Goal: Task Accomplishment & Management: Use online tool/utility

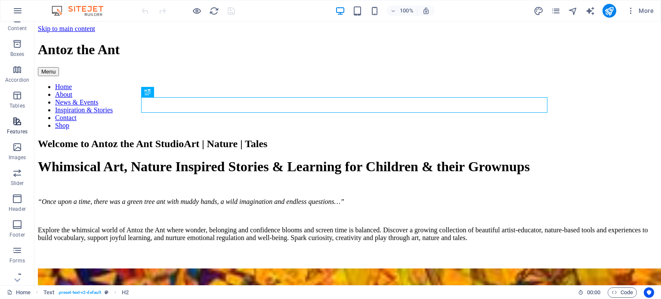
scroll to position [123, 0]
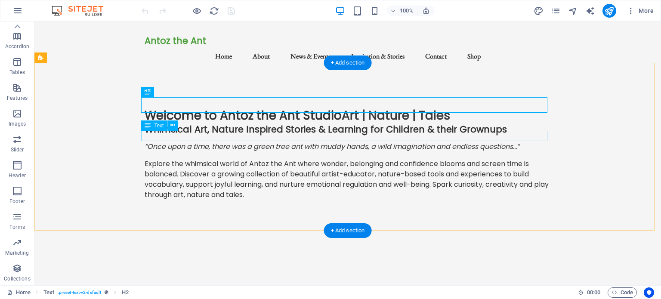
click at [289, 142] on div "“Once upon a time, there was a green tree ant with muddy hands , a wild imagina…" at bounding box center [348, 147] width 406 height 10
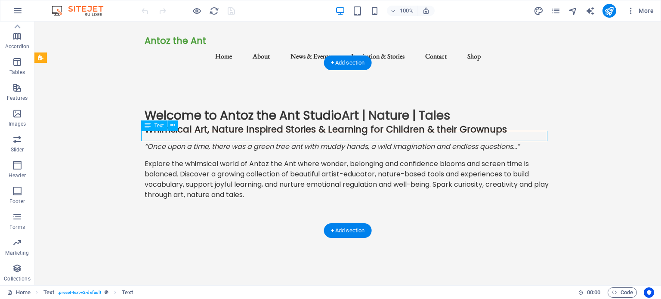
click at [290, 142] on div "“Once upon a time, there was a green tree ant with muddy hands , a wild imagina…" at bounding box center [348, 147] width 406 height 10
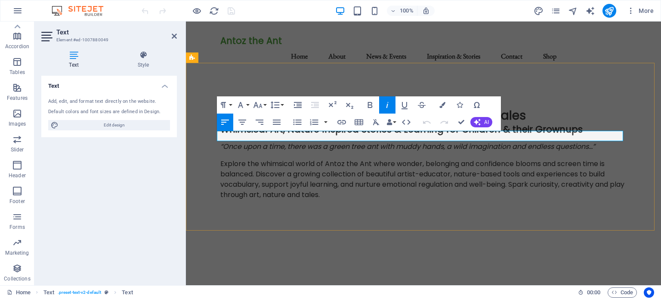
click at [308, 142] on em "“Once upon a time, there was a green tree ant with muddy hands" at bounding box center [331, 147] width 223 height 10
click at [325, 142] on em "“Once upon a time, there was a green tree ant with muddy hands" at bounding box center [331, 147] width 223 height 10
click at [327, 142] on em "“Once upon a time, there was a green tree ant with muddy hands" at bounding box center [331, 147] width 223 height 10
click at [377, 142] on em "“Once upon a time, there was a green tree ant with muddy hands" at bounding box center [331, 147] width 223 height 10
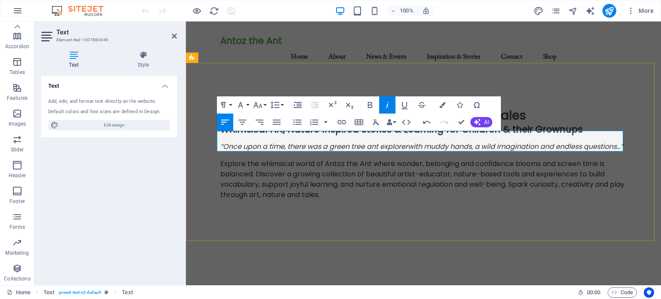
click at [379, 142] on em "“Once upon a time, there was a green tree ant explorer with muddy hands" at bounding box center [345, 147] width 251 height 10
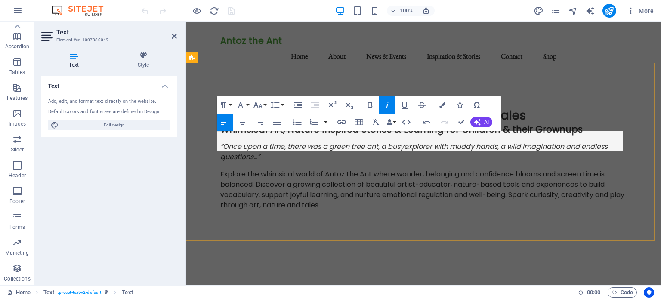
click at [498, 142] on em ", a wild imagination and endless questions…”" at bounding box center [413, 152] width 387 height 20
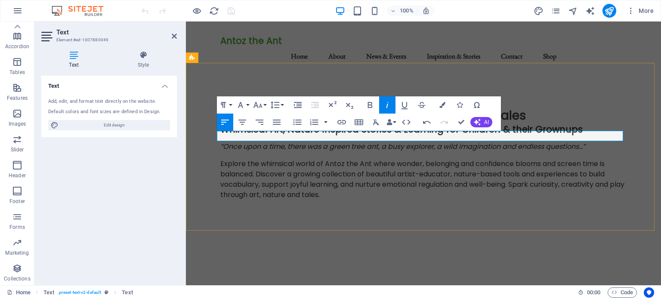
click at [436, 142] on em ", a wild imagination and endless questions…”" at bounding box center [510, 147] width 152 height 10
click at [434, 142] on em ", with a wild imagination and endless questions…”" at bounding box center [517, 147] width 166 height 10
click at [446, 159] on div "Explore the whimsical world of Antoz the Ant where wonder, belonging and confid…" at bounding box center [423, 179] width 406 height 41
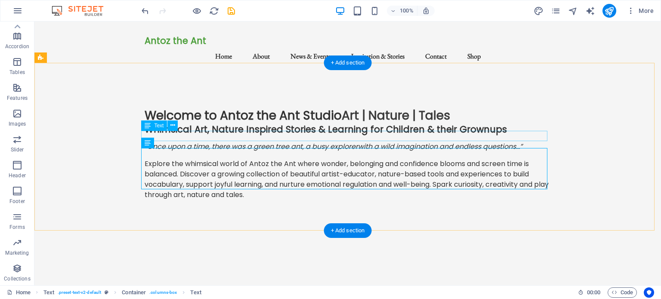
click at [320, 142] on div "“Once upon a time, there was a green tree ant, a busy explorer with a wild imag…" at bounding box center [348, 147] width 406 height 10
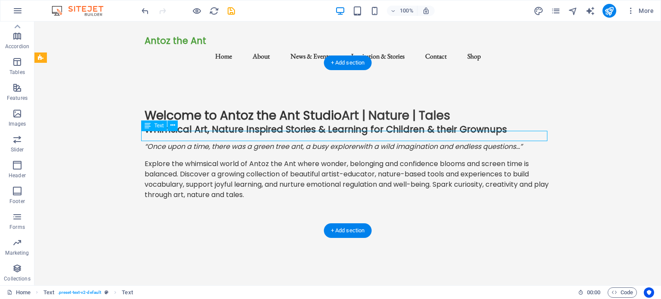
click at [325, 142] on div "“Once upon a time, there was a green tree ant, a busy explorer with a wild imag…" at bounding box center [348, 147] width 406 height 10
click at [323, 142] on div "“Once upon a time, there was a green tree ant, a busy explorer with a wild imag…" at bounding box center [348, 147] width 406 height 10
click at [322, 142] on div "“Once upon a time, there was a green tree ant, a busy explorer with a wild imag…" at bounding box center [348, 147] width 406 height 10
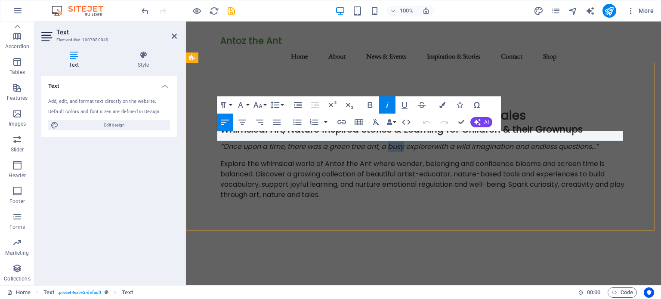
drag, startPoint x: 402, startPoint y: 137, endPoint x: 386, endPoint y: 137, distance: 15.9
click at [386, 142] on em "“Once upon a time, there was a green tree ant, a busy explorer" at bounding box center [327, 147] width 214 height 10
click at [375, 173] on div "Explore the whimsical world of Antoz the Ant where wonder, belonging and confid…" at bounding box center [423, 179] width 406 height 41
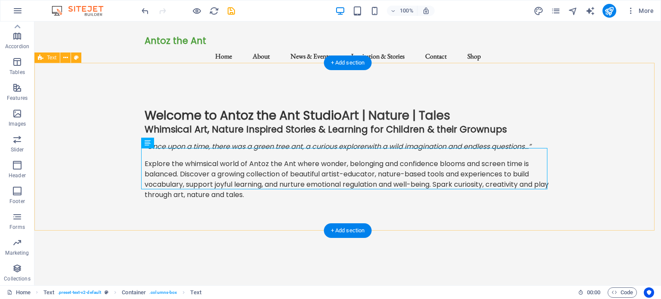
click at [88, 129] on div "Welcome to Antoz the Ant Studio Art | Nature | Tales Whimsical Art, Nature Insp…" at bounding box center [347, 158] width 627 height 168
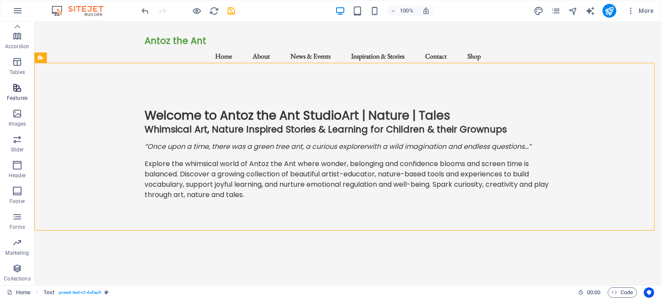
click at [17, 90] on icon "button" at bounding box center [17, 88] width 10 height 10
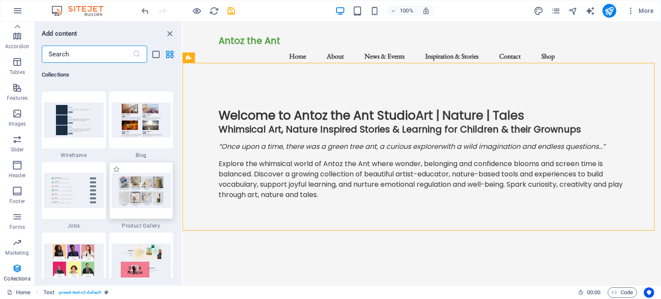
scroll to position [7925, 0]
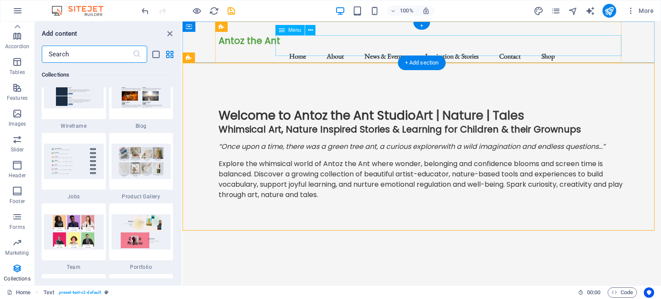
click at [579, 47] on nav "Home About News & Events Inspiration & Stories Contact Shop" at bounding box center [422, 56] width 406 height 21
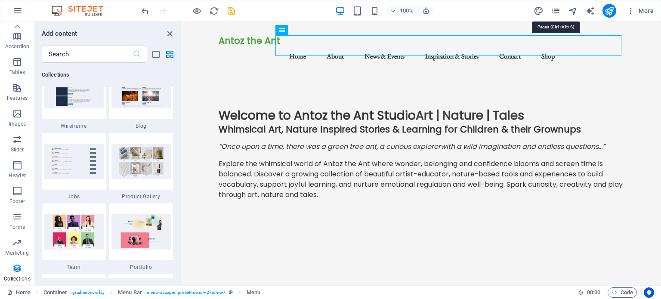
click at [556, 11] on icon "pages" at bounding box center [556, 11] width 10 height 10
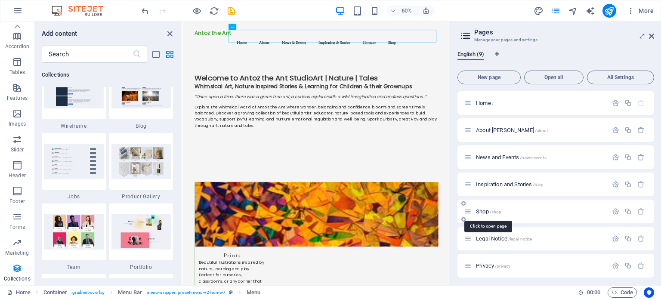
click at [490, 212] on span "/shop" at bounding box center [496, 212] width 12 height 5
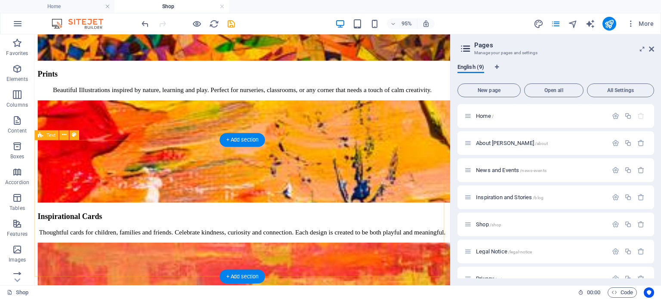
scroll to position [303, 0]
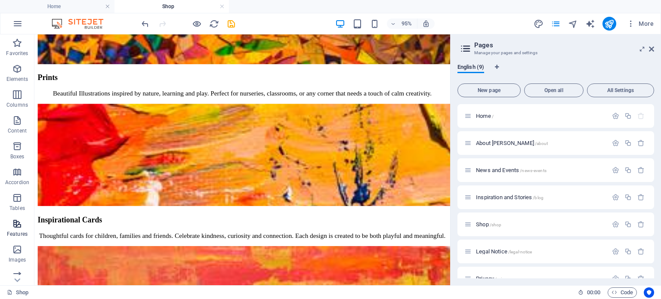
click at [19, 226] on icon "button" at bounding box center [17, 224] width 10 height 10
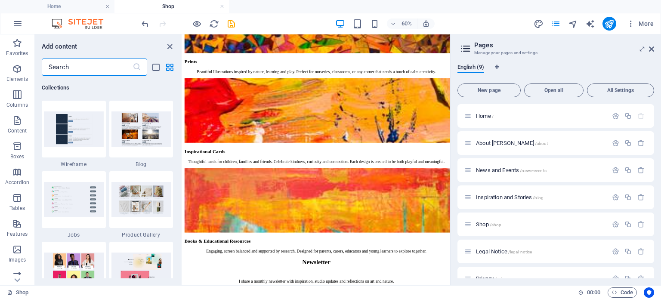
scroll to position [7914, 0]
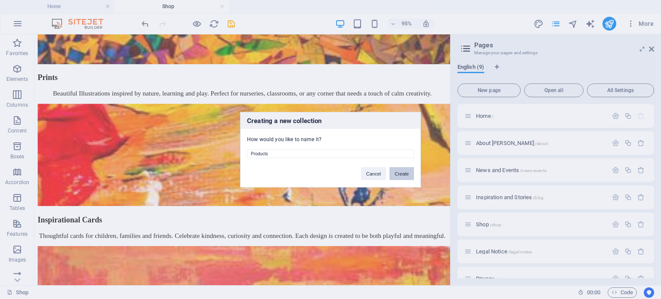
click at [402, 173] on button "Create" at bounding box center [402, 173] width 25 height 13
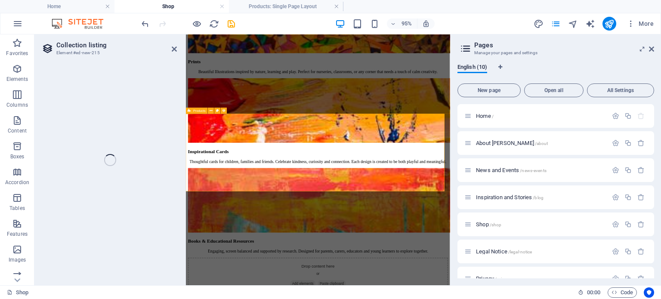
select select "68e0bf0fd457c16d3f08a8c9"
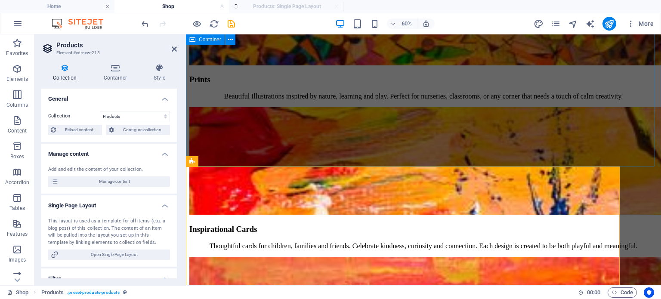
scroll to position [0, 0]
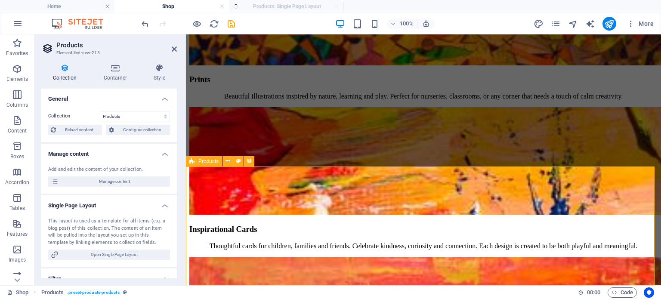
select select "createdAt_DESC"
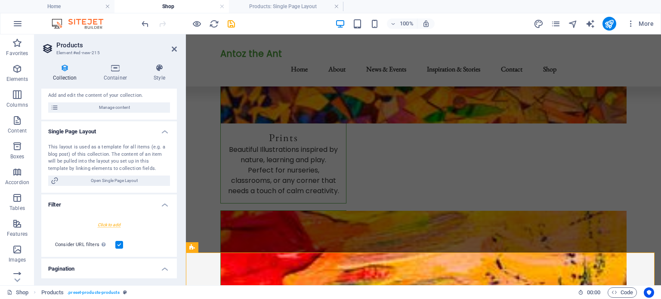
scroll to position [72, 0]
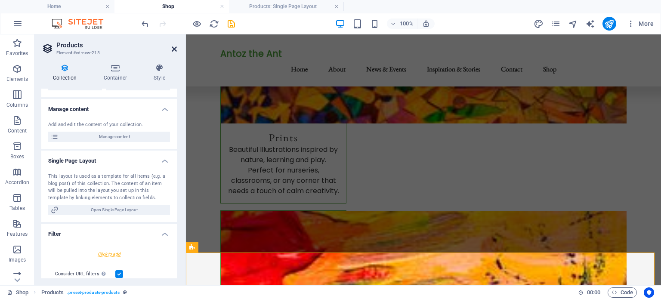
drag, startPoint x: 192, startPoint y: 60, endPoint x: 172, endPoint y: 51, distance: 22.0
click at [172, 51] on icon at bounding box center [174, 49] width 5 height 7
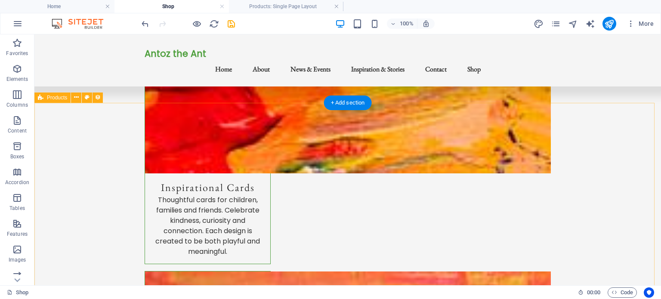
scroll to position [391, 0]
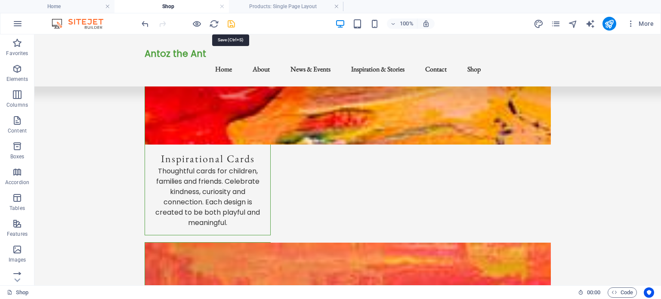
click at [230, 24] on icon "save" at bounding box center [231, 24] width 10 height 10
click at [288, 5] on h4 "Products: Single Page Layout" at bounding box center [286, 6] width 114 height 9
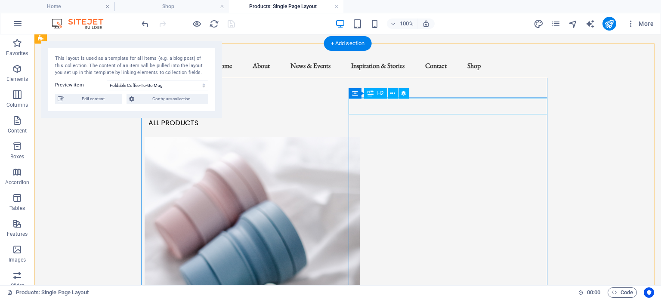
scroll to position [0, 0]
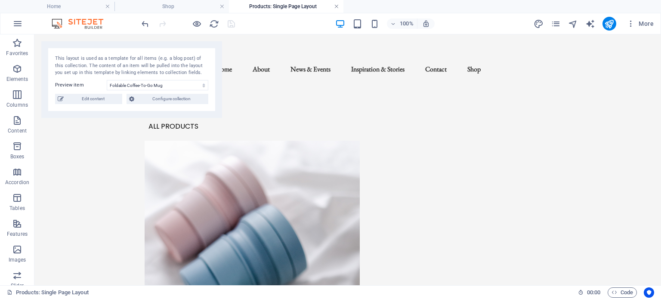
click at [337, 5] on link at bounding box center [336, 7] width 5 height 8
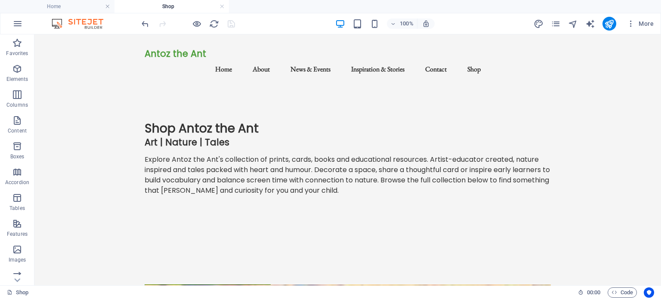
scroll to position [350, 0]
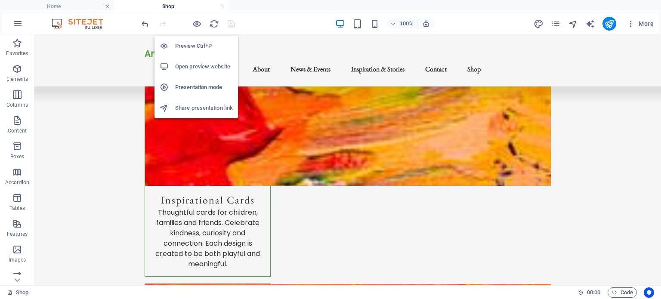
click at [193, 68] on h6 "Open preview website" at bounding box center [204, 67] width 58 height 10
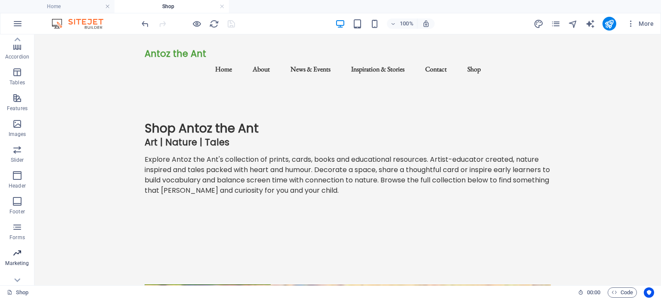
scroll to position [136, 0]
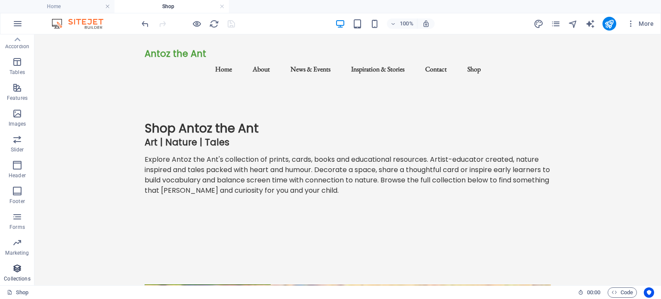
click at [12, 272] on icon "button" at bounding box center [17, 268] width 10 height 10
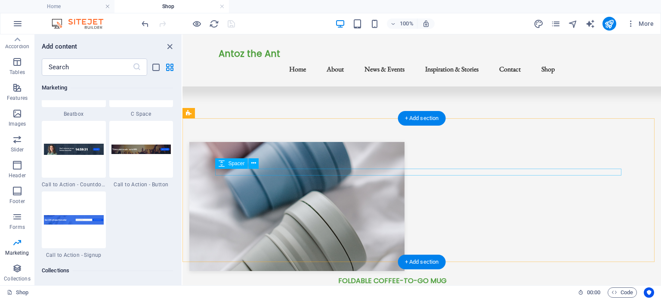
scroll to position [782, 0]
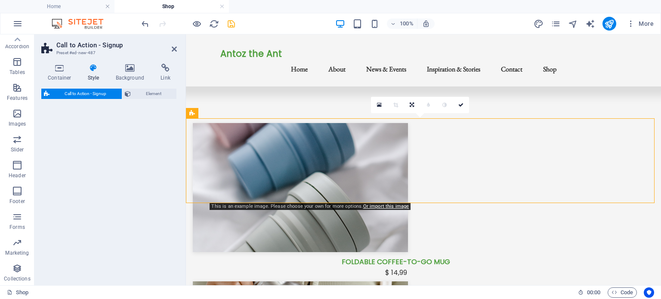
select select "rem"
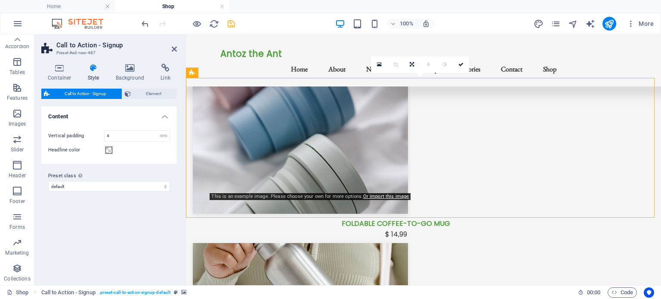
scroll to position [825, 0]
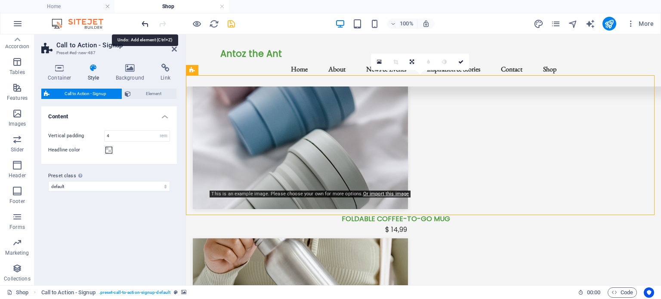
click at [145, 22] on icon "undo" at bounding box center [145, 24] width 10 height 10
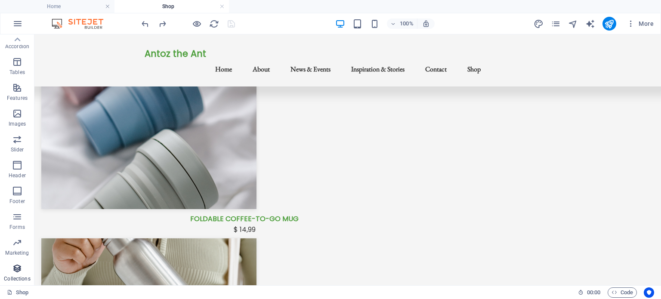
click at [13, 268] on icon "button" at bounding box center [17, 268] width 10 height 10
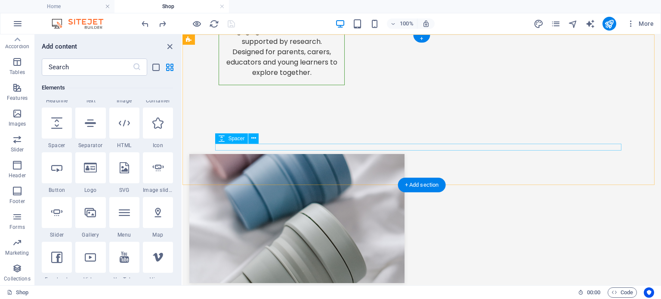
scroll to position [0, 0]
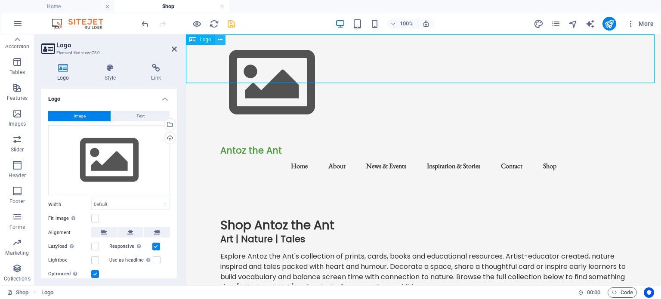
click at [222, 39] on icon at bounding box center [220, 39] width 5 height 9
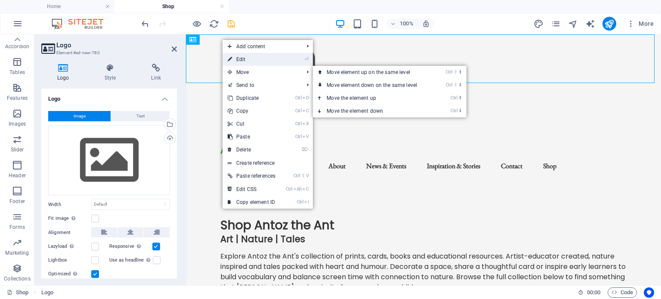
click at [246, 60] on link "⏎ Edit" at bounding box center [252, 59] width 58 height 13
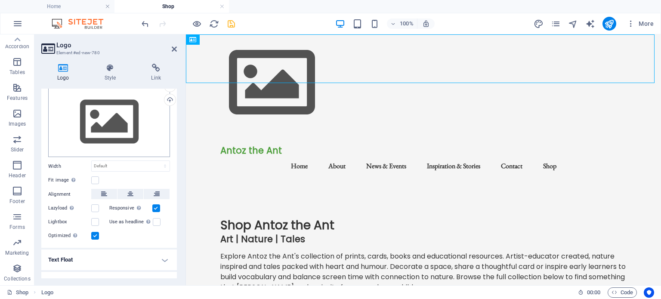
scroll to position [43, 0]
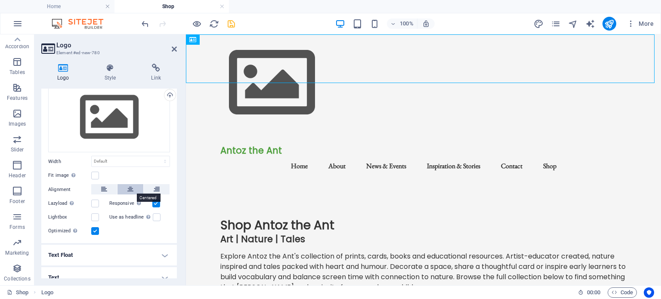
click at [131, 187] on icon at bounding box center [130, 189] width 6 height 10
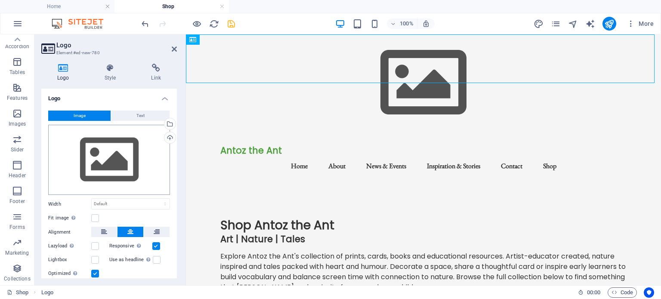
scroll to position [0, 0]
click at [147, 23] on icon "undo" at bounding box center [145, 24] width 10 height 10
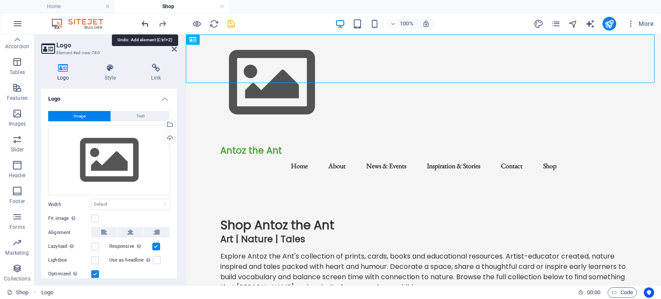
click at [147, 23] on icon "undo" at bounding box center [145, 24] width 10 height 10
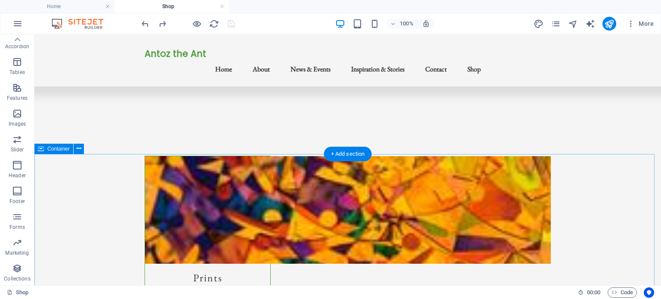
scroll to position [88, 0]
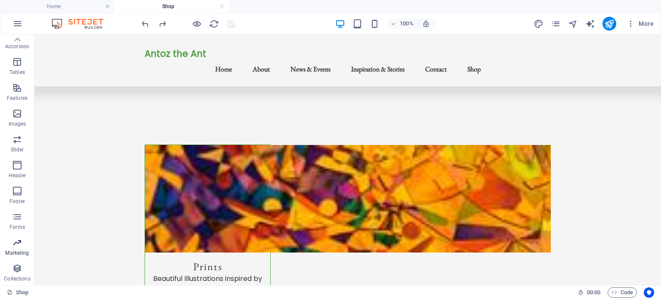
click at [11, 242] on span "Marketing" at bounding box center [17, 248] width 34 height 21
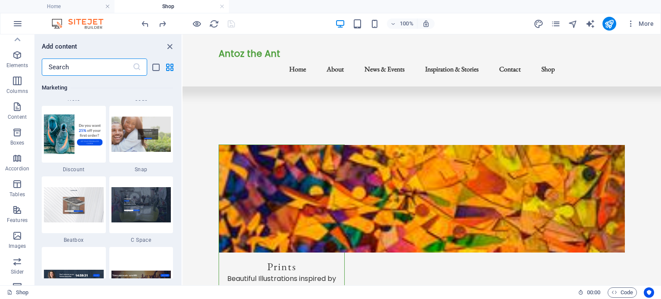
scroll to position [0, 0]
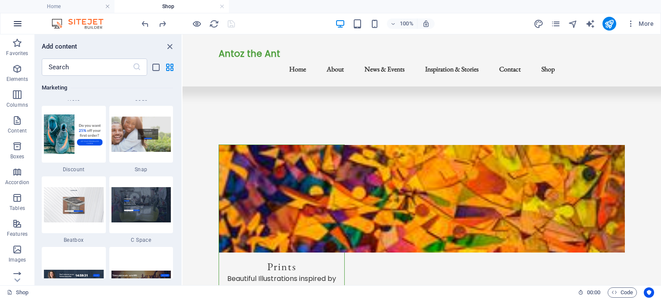
click at [16, 19] on icon "button" at bounding box center [17, 24] width 10 height 10
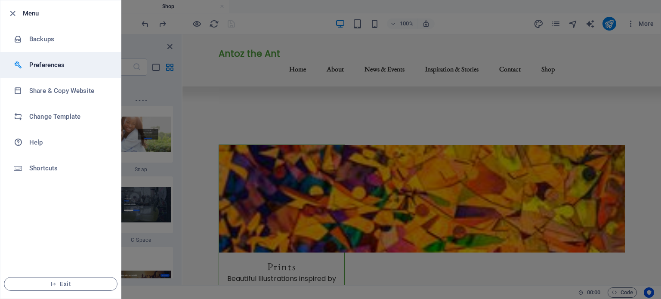
click at [47, 62] on h6 "Preferences" at bounding box center [69, 65] width 80 height 10
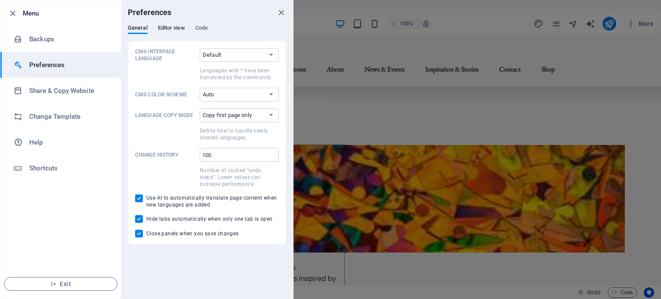
click at [179, 29] on span "Editor view" at bounding box center [171, 29] width 27 height 12
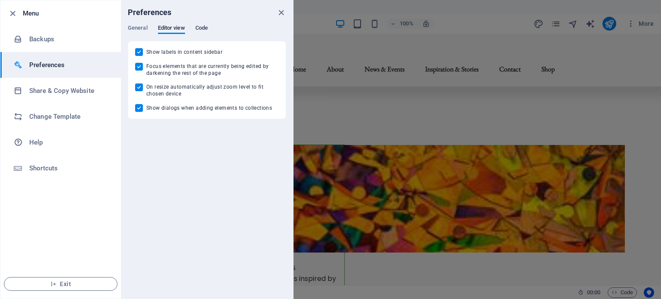
click at [200, 26] on span "Code" at bounding box center [201, 29] width 12 height 12
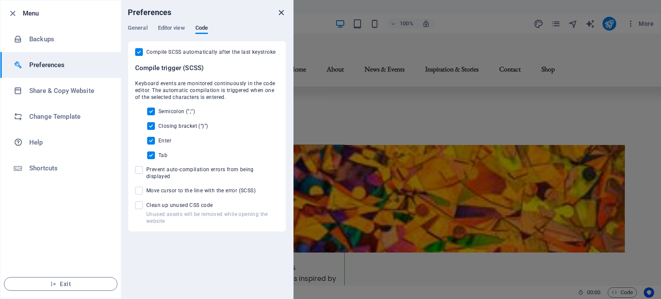
click at [282, 10] on icon "close" at bounding box center [281, 13] width 10 height 10
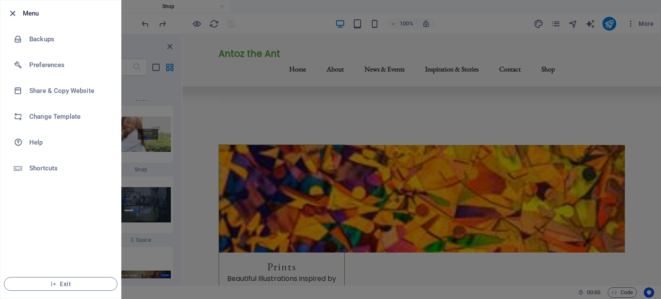
click at [12, 10] on icon "button" at bounding box center [13, 14] width 10 height 10
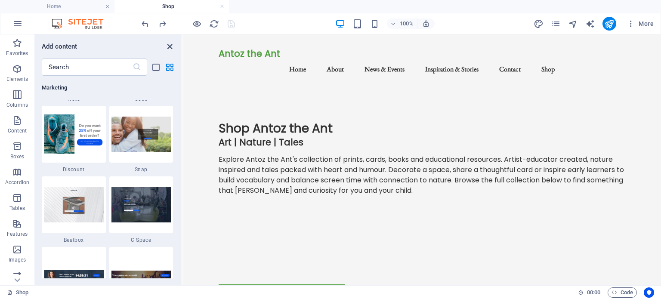
click at [170, 43] on icon "close panel" at bounding box center [170, 47] width 10 height 10
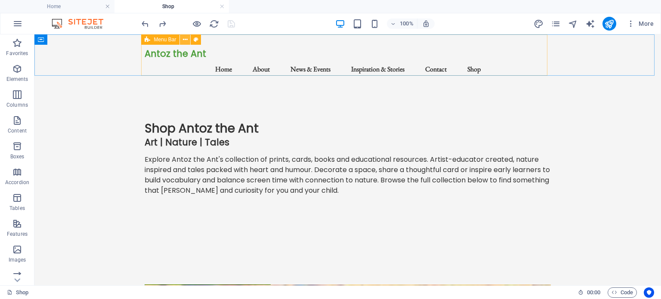
click at [185, 38] on icon at bounding box center [185, 39] width 5 height 9
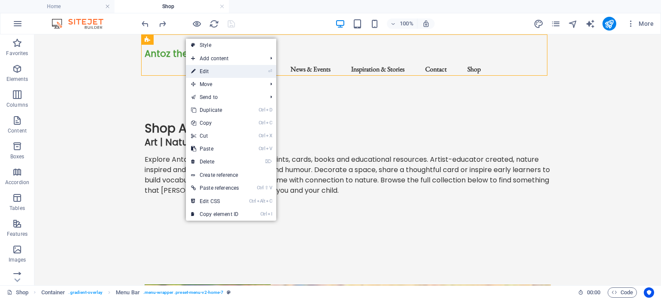
click at [206, 66] on link "⏎ Edit" at bounding box center [215, 71] width 58 height 13
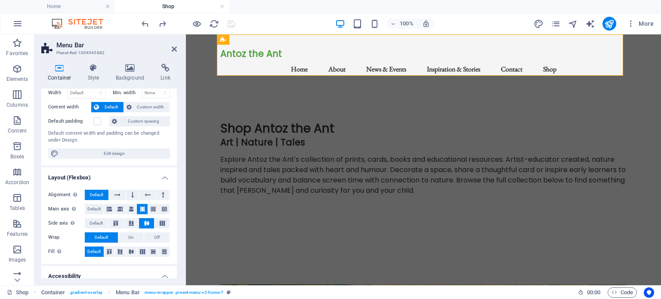
scroll to position [14, 0]
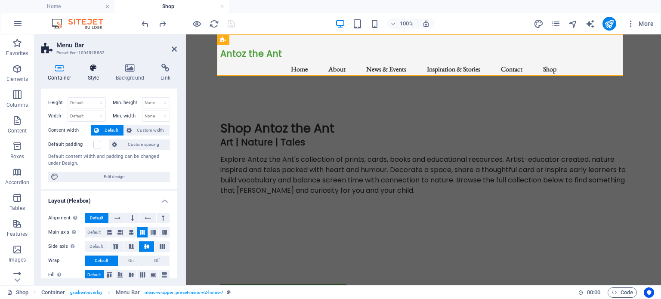
click at [96, 73] on h4 "Style" at bounding box center [95, 73] width 28 height 18
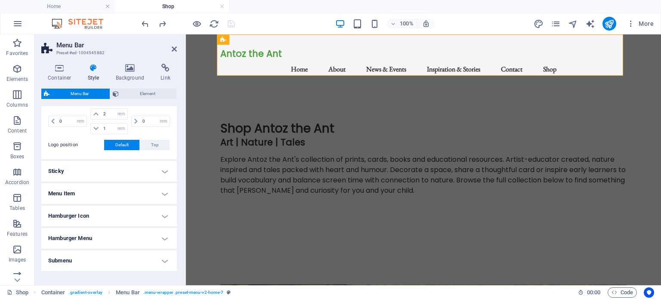
scroll to position [215, 0]
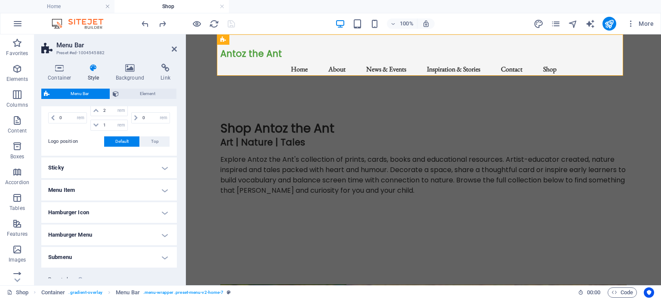
click at [162, 166] on h4 "Sticky" at bounding box center [109, 168] width 136 height 21
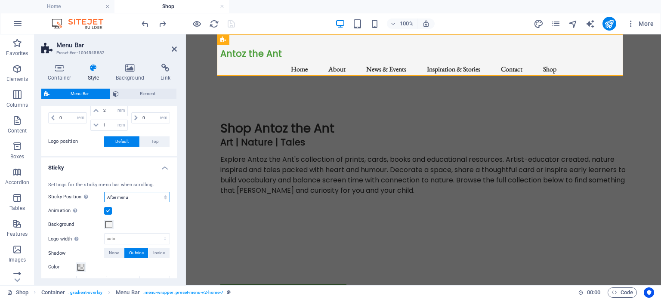
click at [141, 198] on select "Off Instant After menu After banner When scrolling up" at bounding box center [137, 197] width 66 height 10
select select "sticky_reverse"
click at [104, 192] on select "Off Instant After menu After banner When scrolling up" at bounding box center [137, 197] width 66 height 10
click at [174, 50] on icon at bounding box center [174, 49] width 5 height 7
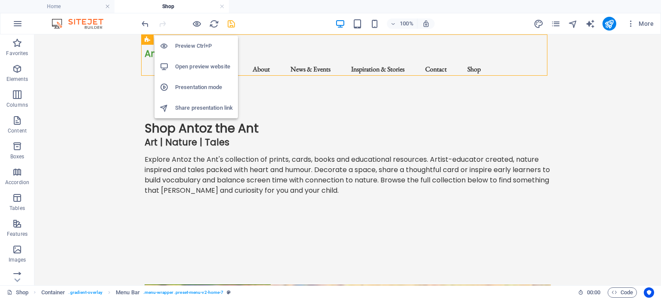
click at [199, 65] on h6 "Open preview website" at bounding box center [204, 67] width 58 height 10
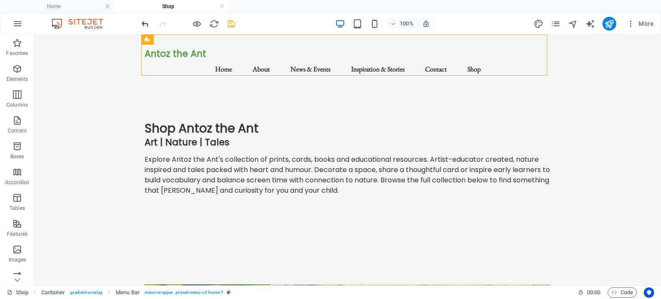
click at [144, 26] on icon "undo" at bounding box center [145, 24] width 10 height 10
click at [80, 39] on icon at bounding box center [79, 39] width 5 height 9
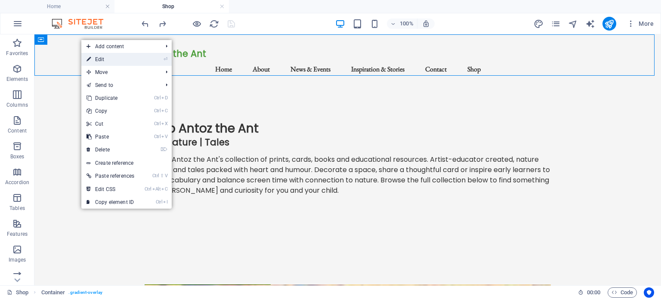
click at [99, 61] on link "⏎ Edit" at bounding box center [110, 59] width 58 height 13
select select "header"
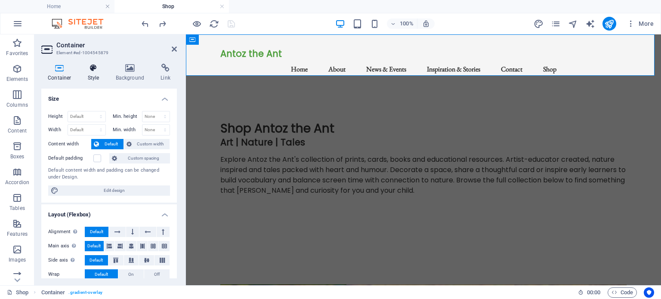
click at [95, 68] on icon at bounding box center [93, 68] width 25 height 9
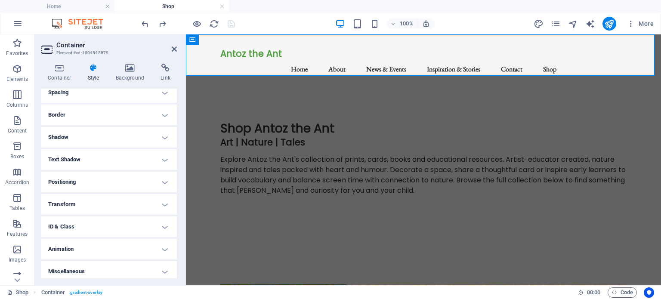
scroll to position [81, 0]
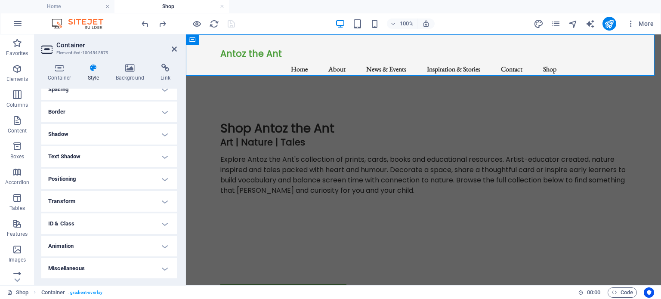
click at [164, 245] on h4 "Animation" at bounding box center [109, 246] width 136 height 21
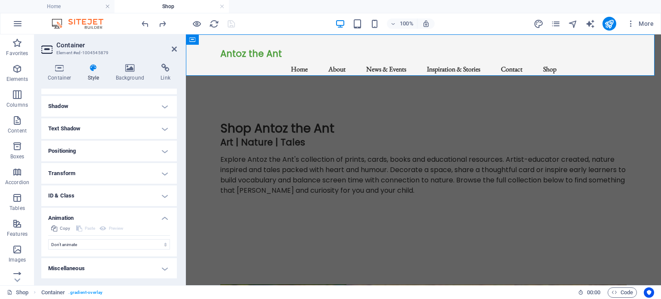
scroll to position [0, 0]
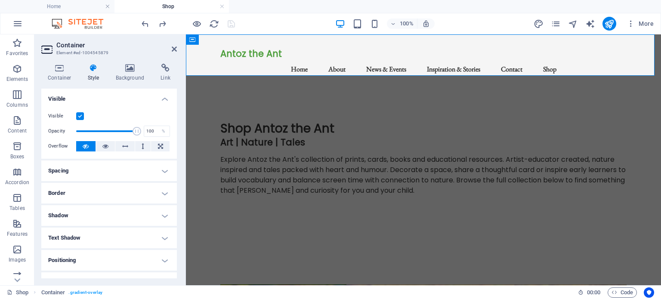
click at [163, 96] on h4 "Visible" at bounding box center [109, 96] width 136 height 15
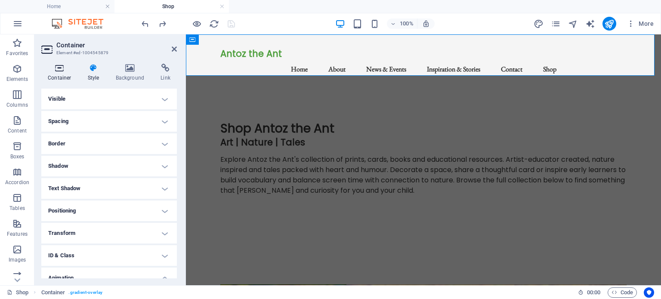
click at [59, 69] on icon at bounding box center [59, 68] width 37 height 9
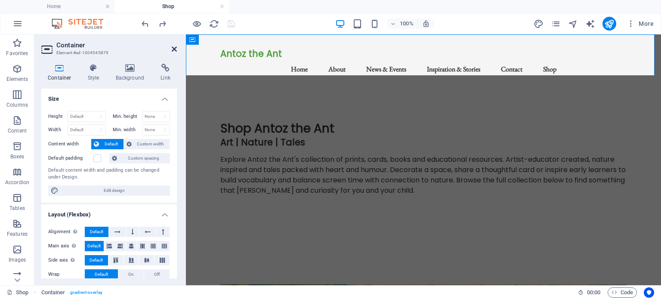
click at [172, 48] on icon at bounding box center [174, 49] width 5 height 7
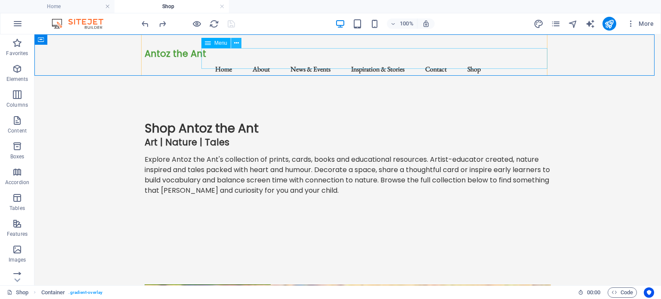
click at [236, 41] on icon at bounding box center [236, 43] width 5 height 9
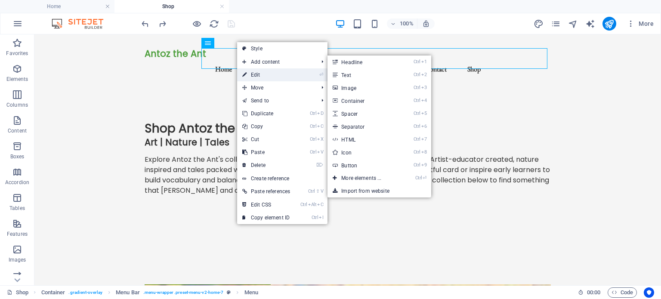
click at [258, 74] on link "⏎ Edit" at bounding box center [266, 74] width 58 height 13
select select
select select "1"
select select
select select "2"
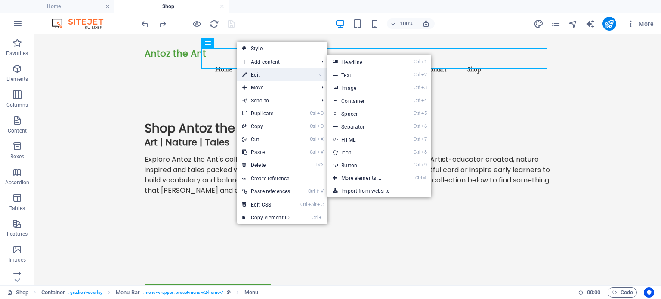
select select
select select "3"
select select
select select "4"
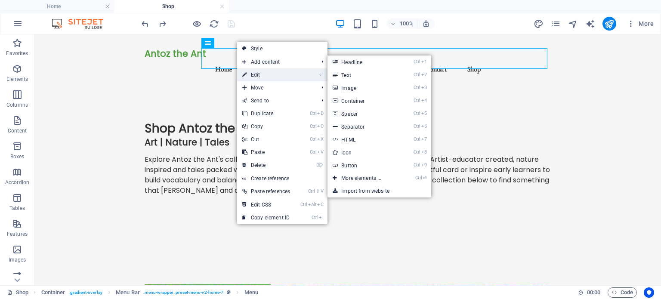
select select
select select "%"
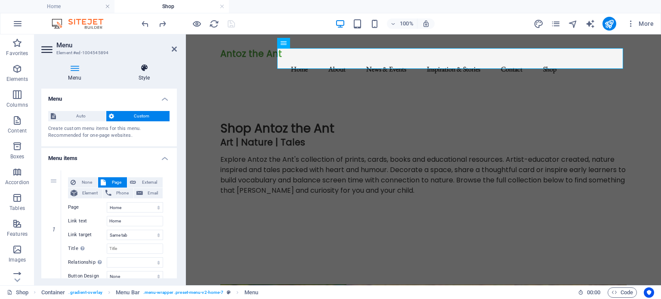
click at [139, 70] on icon at bounding box center [143, 68] width 65 height 9
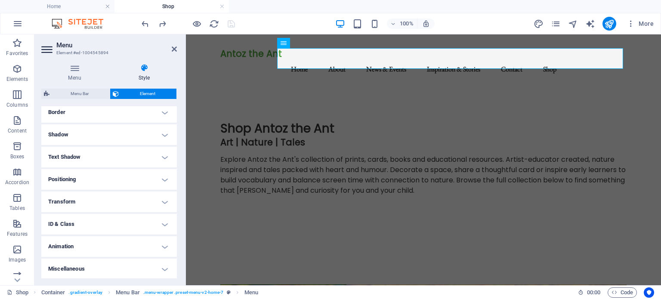
scroll to position [191, 0]
click at [161, 248] on h4 "Animation" at bounding box center [109, 246] width 136 height 21
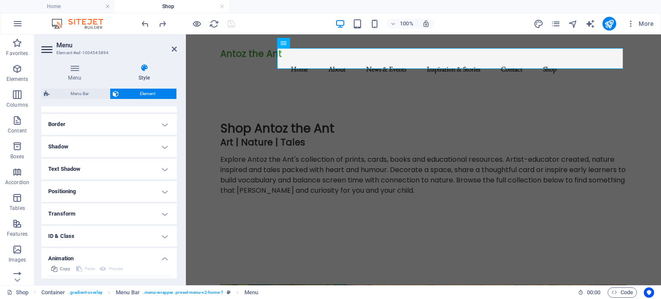
scroll to position [176, 0]
click at [162, 235] on h4 "ID & Class" at bounding box center [109, 239] width 136 height 21
click at [162, 235] on h4 "ID & Class" at bounding box center [109, 236] width 136 height 15
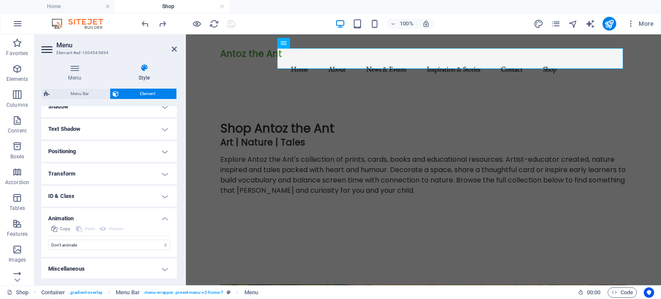
click at [164, 219] on h4 "Animation" at bounding box center [109, 215] width 136 height 15
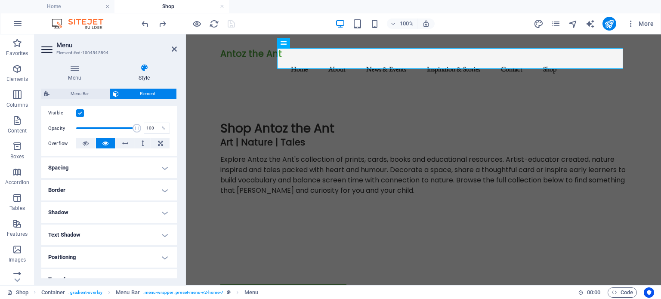
scroll to position [105, 0]
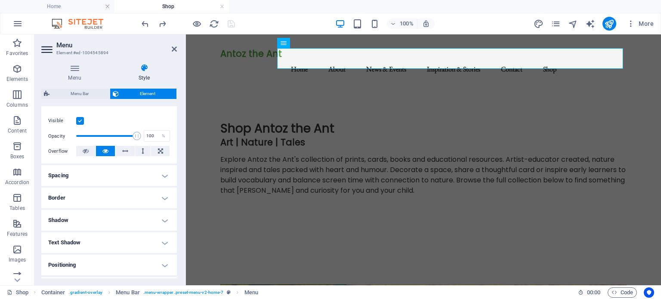
click at [160, 265] on h4 "Positioning" at bounding box center [109, 265] width 136 height 21
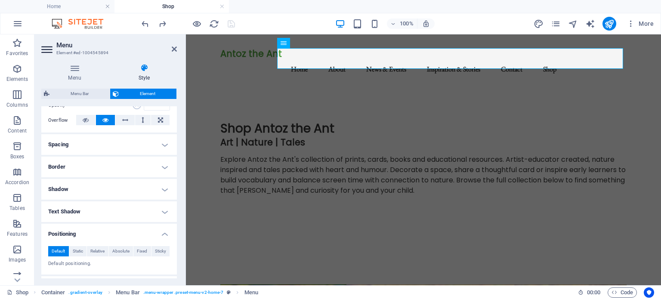
scroll to position [92, 0]
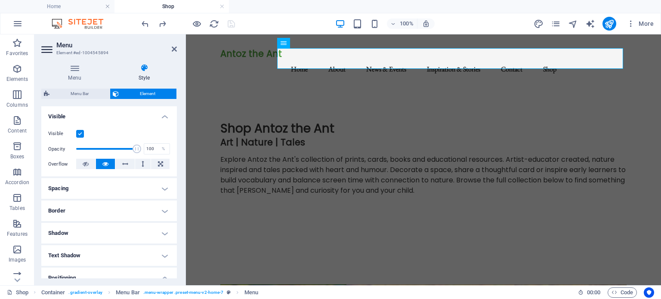
click at [162, 112] on h4 "Visible" at bounding box center [109, 113] width 136 height 15
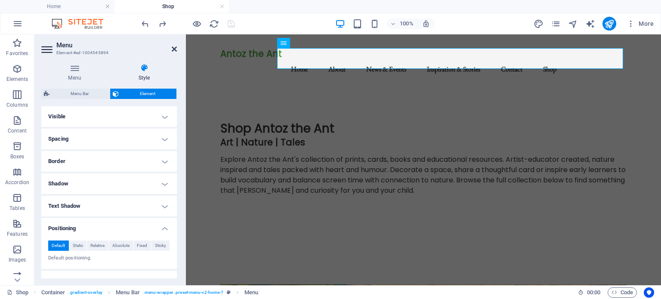
click at [173, 50] on icon at bounding box center [174, 49] width 5 height 7
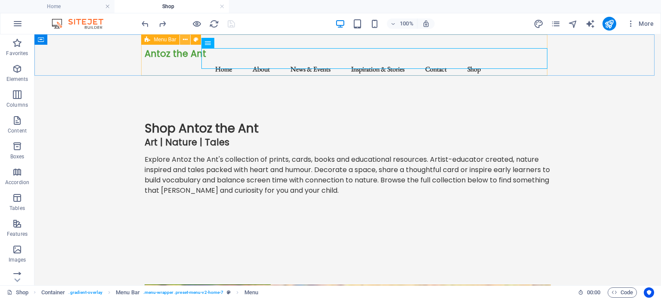
click at [184, 37] on icon at bounding box center [185, 39] width 5 height 9
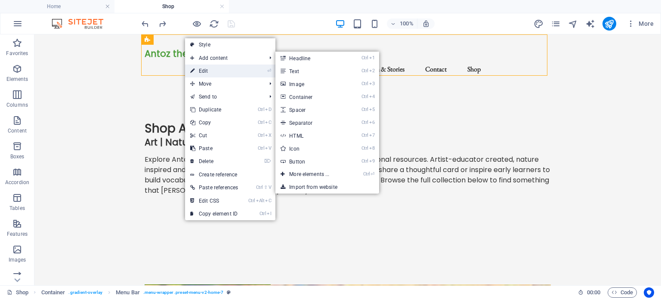
click at [208, 70] on link "⏎ Edit" at bounding box center [214, 71] width 58 height 13
select select "rem"
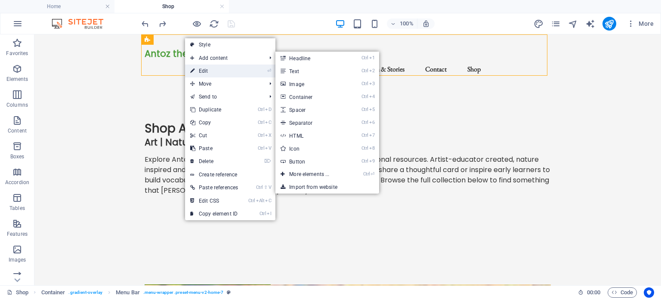
select select "sticky_menu"
select select "px"
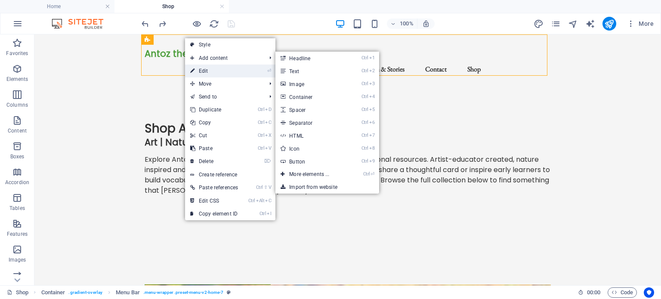
select select "preset-menu-v2-home-7"
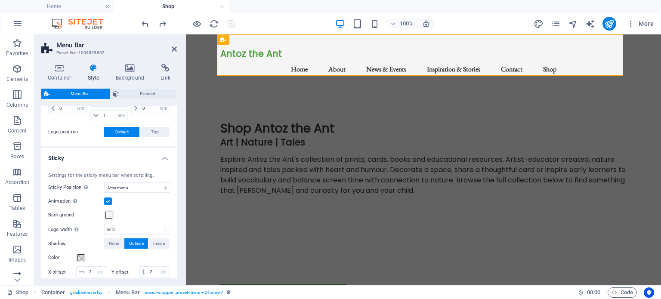
scroll to position [258, 0]
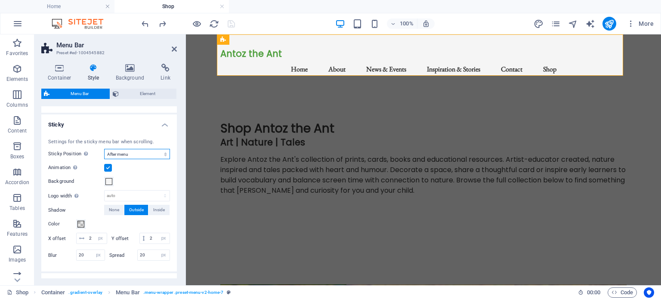
click at [130, 156] on select "Off Instant After menu After banner When scrolling up" at bounding box center [137, 154] width 66 height 10
select select "sticky_reverse"
click at [104, 149] on select "Off Instant After menu After banner When scrolling up" at bounding box center [137, 154] width 66 height 10
click at [233, 22] on icon "save" at bounding box center [231, 24] width 10 height 10
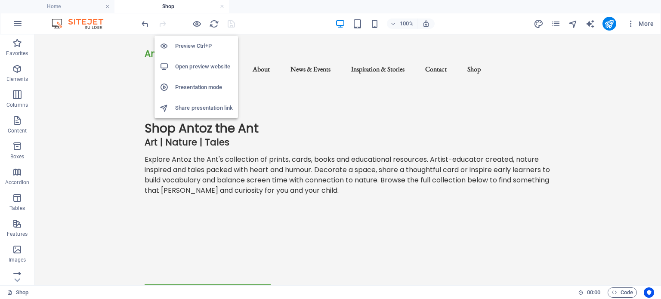
click at [192, 67] on h6 "Open preview website" at bounding box center [204, 67] width 58 height 10
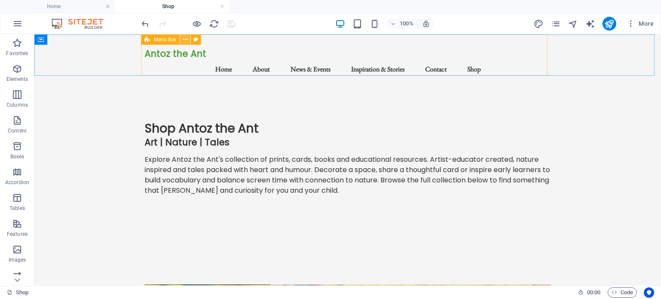
click at [185, 37] on icon at bounding box center [185, 39] width 5 height 9
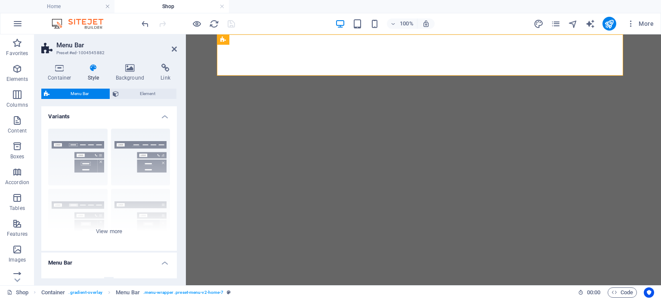
select select "rem"
select select "sticky_reverse"
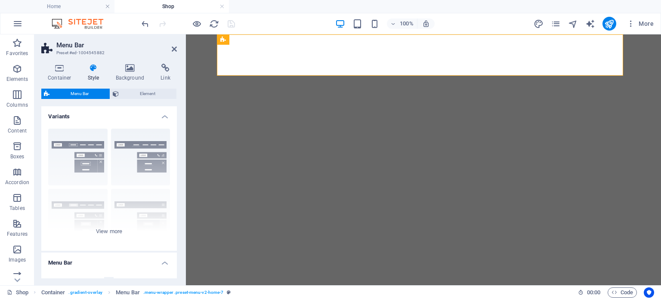
select select "px"
select select "preset-menu-v2-home-7"
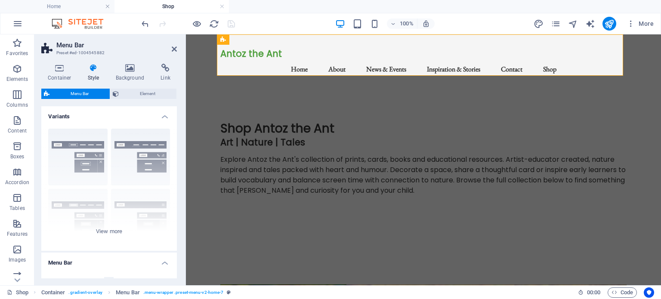
scroll to position [215, 0]
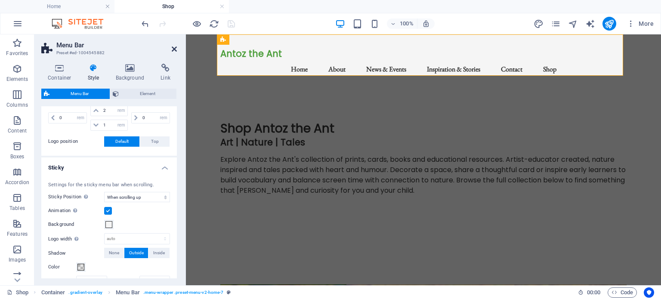
click at [174, 49] on icon at bounding box center [174, 49] width 5 height 7
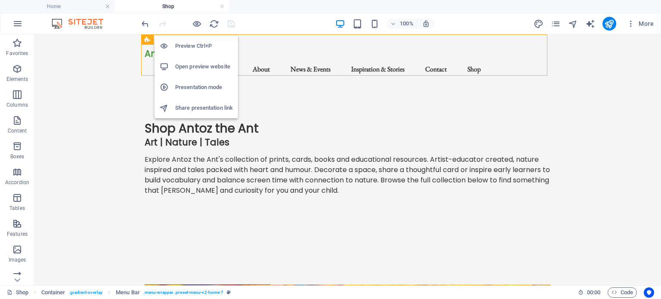
click at [199, 63] on h6 "Open preview website" at bounding box center [204, 67] width 58 height 10
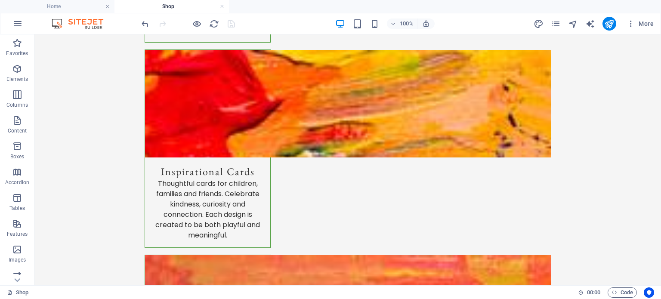
scroll to position [0, 0]
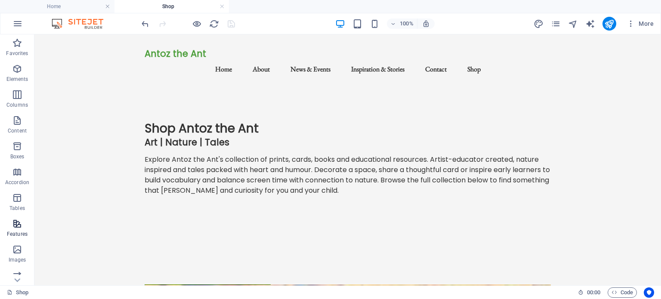
click at [14, 229] on icon "button" at bounding box center [17, 224] width 10 height 10
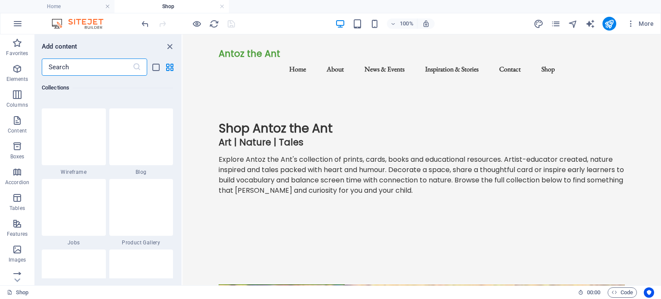
scroll to position [7918, 0]
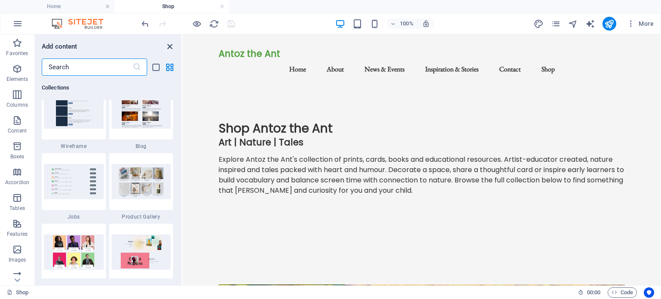
click at [168, 43] on icon "close panel" at bounding box center [170, 47] width 10 height 10
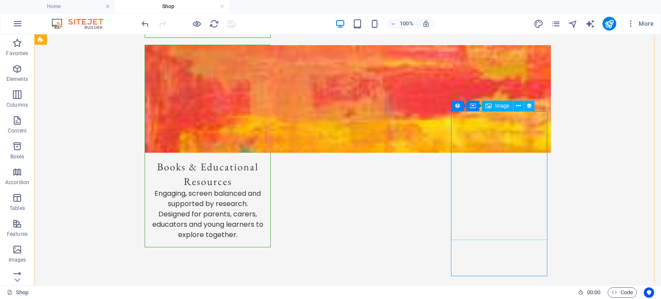
scroll to position [646, 0]
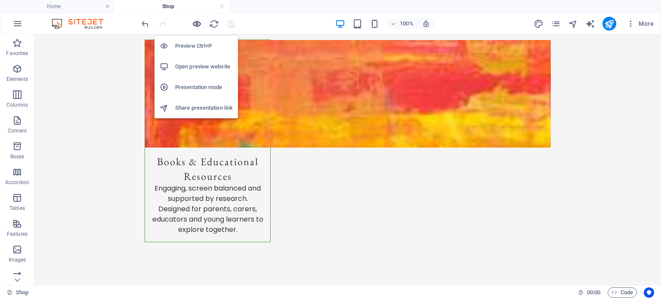
click at [198, 25] on icon "button" at bounding box center [197, 24] width 10 height 10
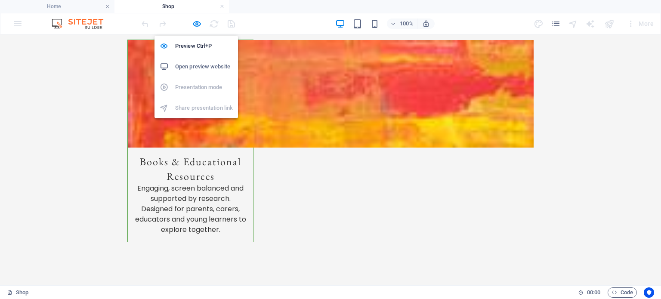
scroll to position [430, 0]
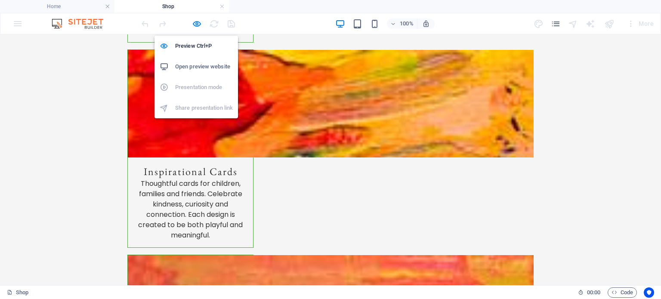
click at [199, 66] on h6 "Open preview website" at bounding box center [204, 67] width 58 height 10
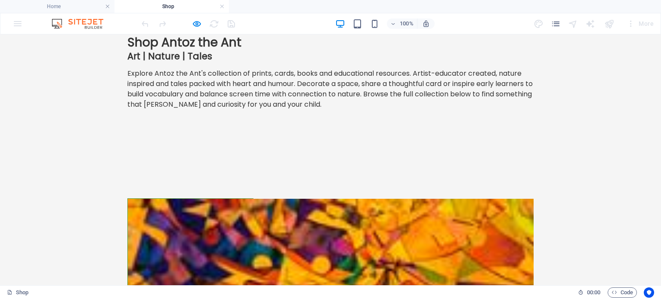
scroll to position [0, 0]
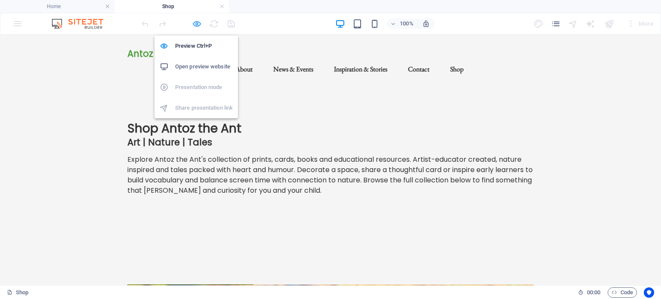
click at [198, 22] on icon "button" at bounding box center [197, 24] width 10 height 10
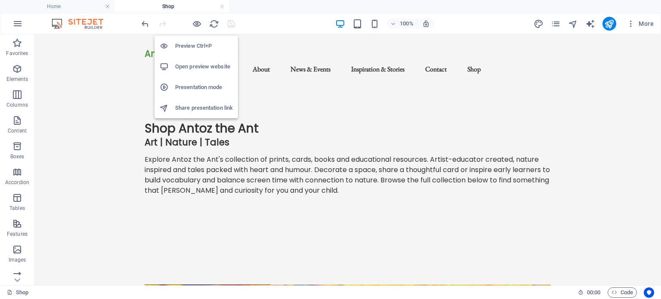
click at [193, 87] on h6 "Presentation mode" at bounding box center [204, 87] width 58 height 10
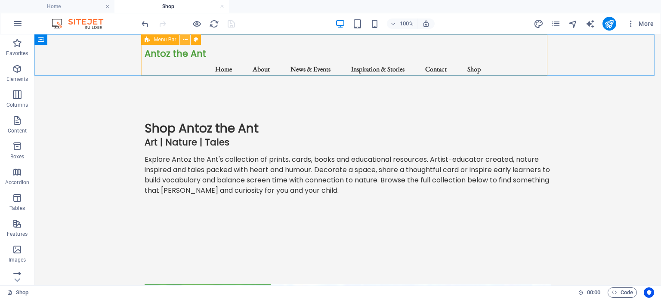
click at [184, 39] on icon at bounding box center [185, 39] width 5 height 9
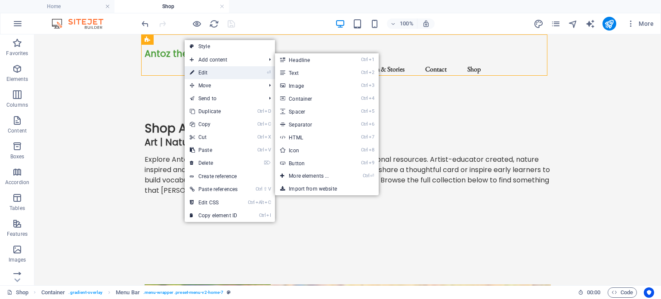
click at [207, 68] on link "⏎ Edit" at bounding box center [214, 72] width 58 height 13
select select "rem"
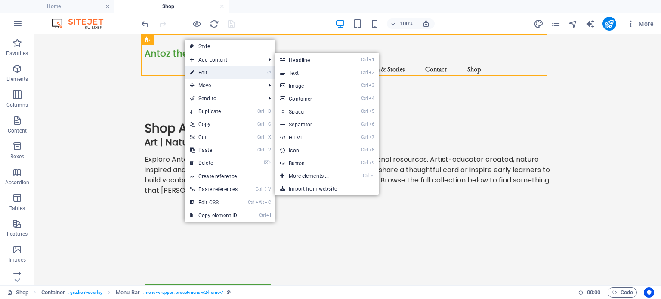
select select "sticky_reverse"
select select "px"
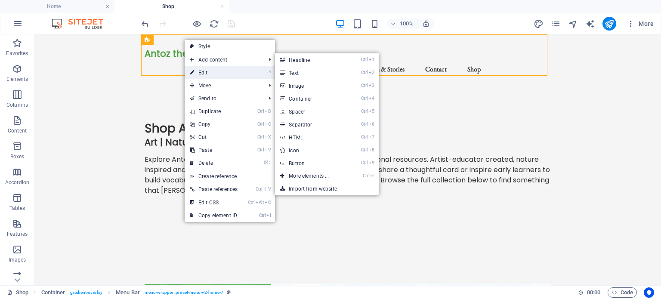
select select "preset-menu-v2-home-7"
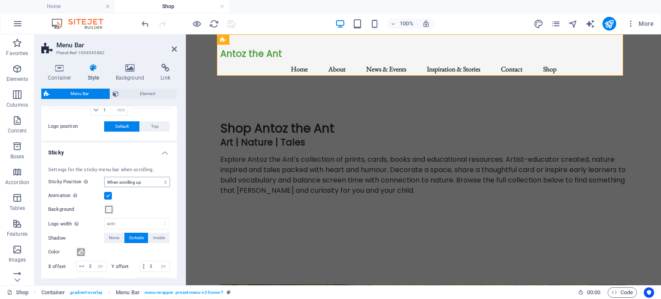
scroll to position [258, 0]
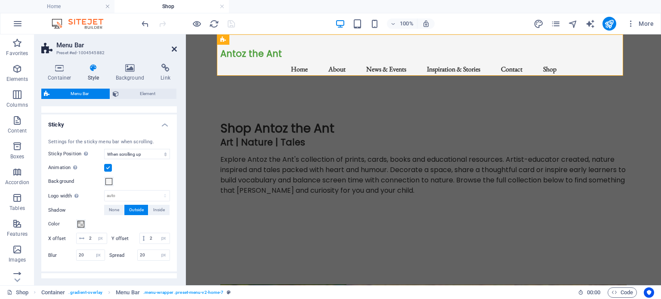
click at [174, 46] on icon at bounding box center [174, 49] width 5 height 7
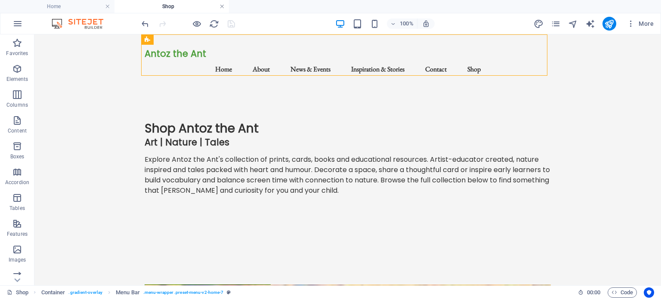
click at [223, 5] on link at bounding box center [222, 7] width 5 height 8
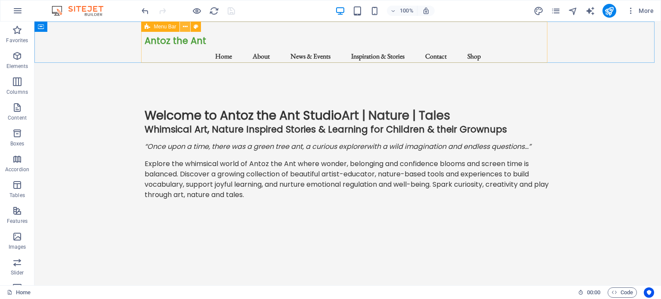
click at [183, 24] on icon at bounding box center [185, 26] width 5 height 9
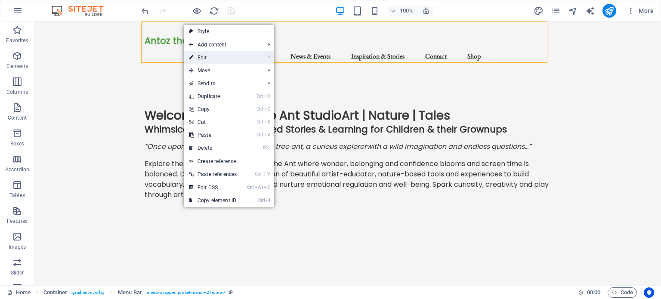
click at [203, 56] on link "⏎ Edit" at bounding box center [213, 57] width 58 height 13
select select "rem"
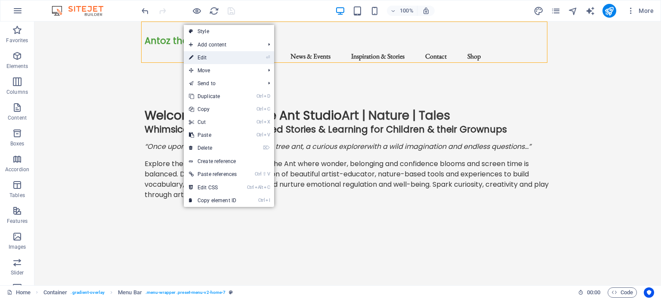
select select "sticky_reverse"
select select "px"
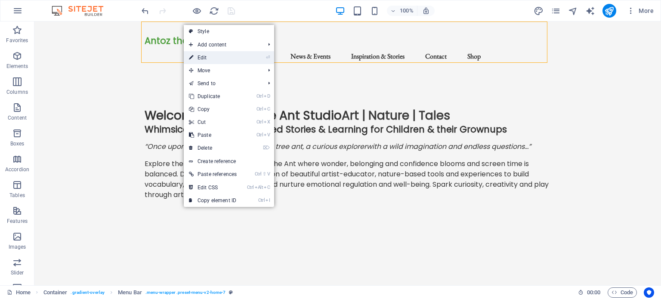
select select "preset-menu-v2-home-7"
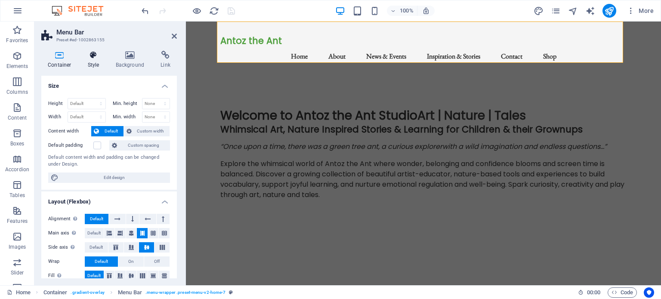
click at [93, 59] on icon at bounding box center [93, 55] width 25 height 9
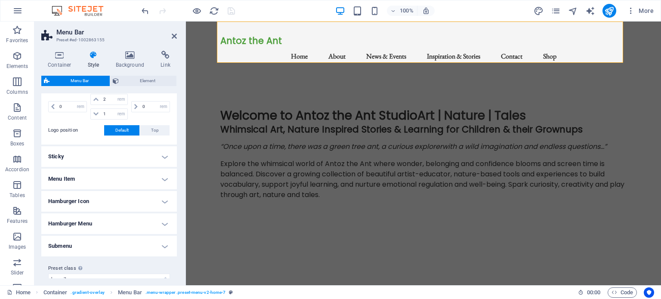
scroll to position [225, 0]
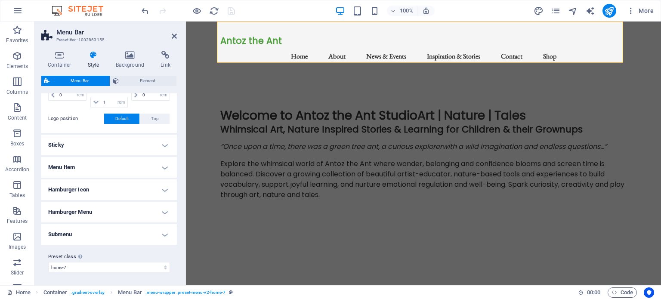
click at [162, 149] on h4 "Sticky" at bounding box center [109, 145] width 136 height 21
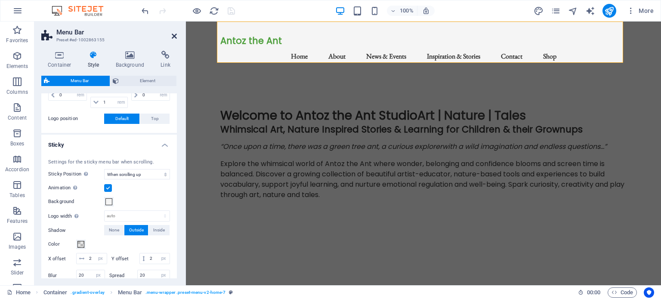
click at [174, 36] on icon at bounding box center [174, 36] width 5 height 7
